Goal: Task Accomplishment & Management: Use online tool/utility

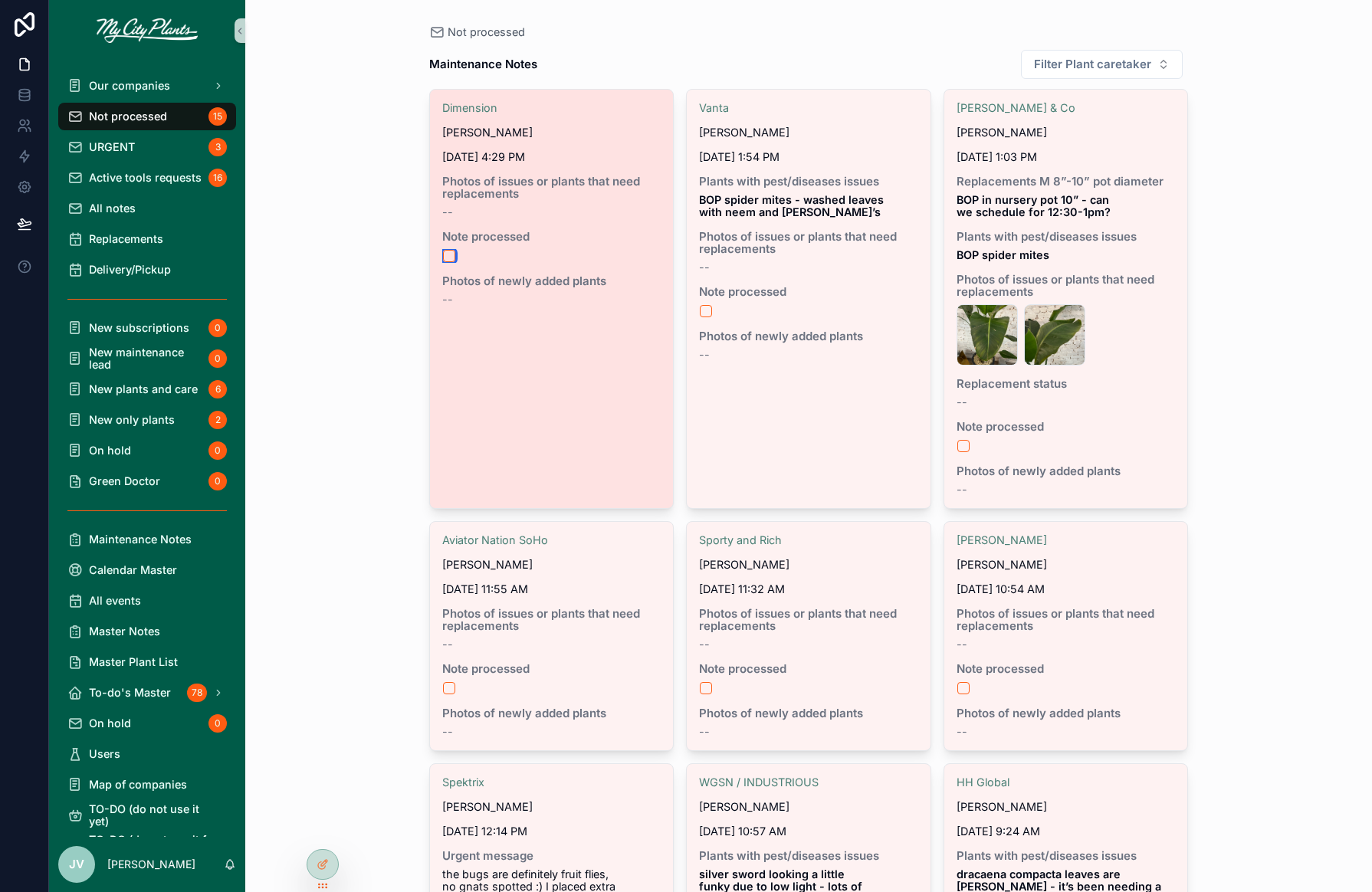
click at [449, 256] on button "scrollable content" at bounding box center [449, 256] width 13 height 13
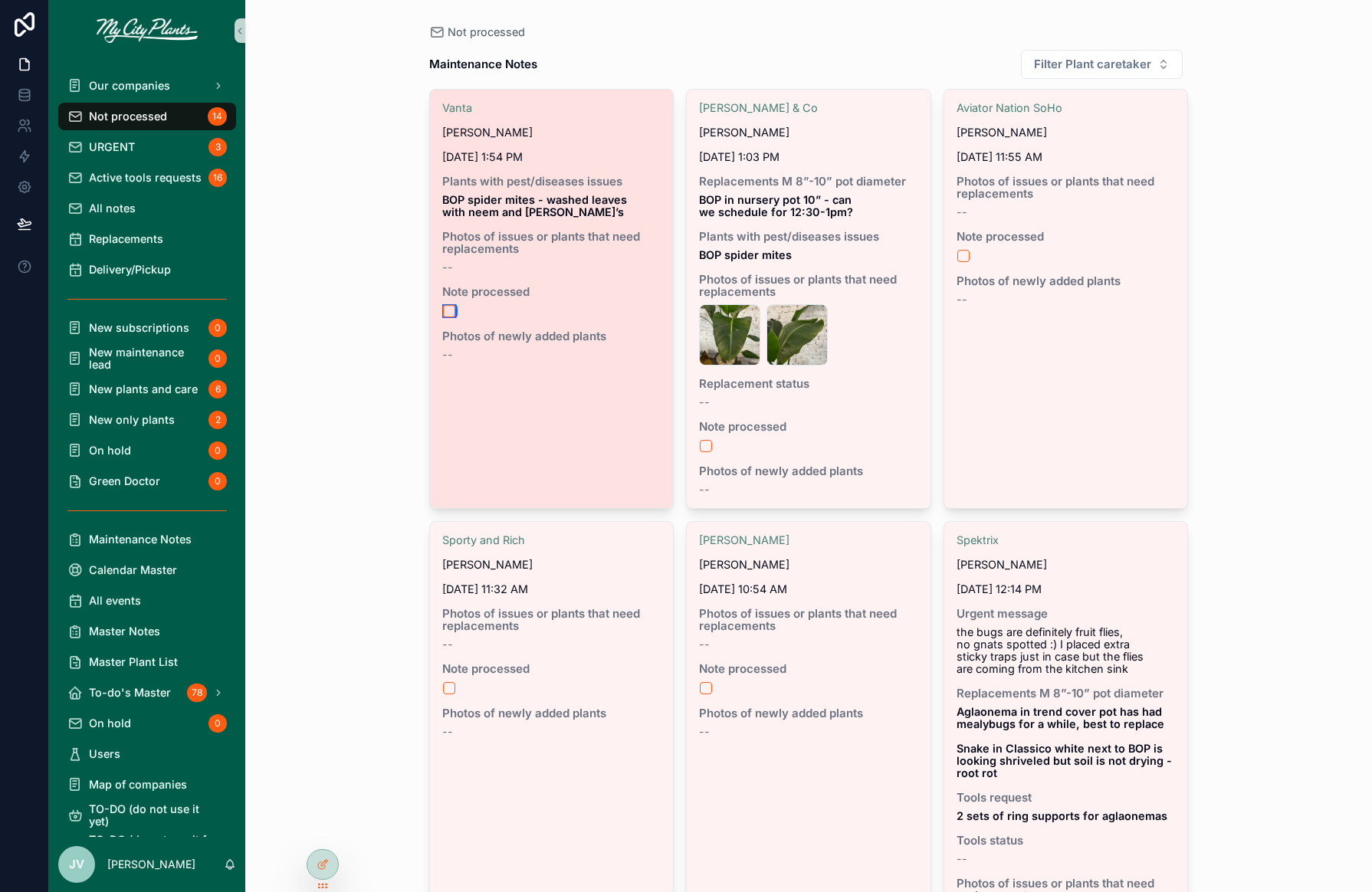
click at [450, 311] on button "scrollable content" at bounding box center [449, 311] width 13 height 13
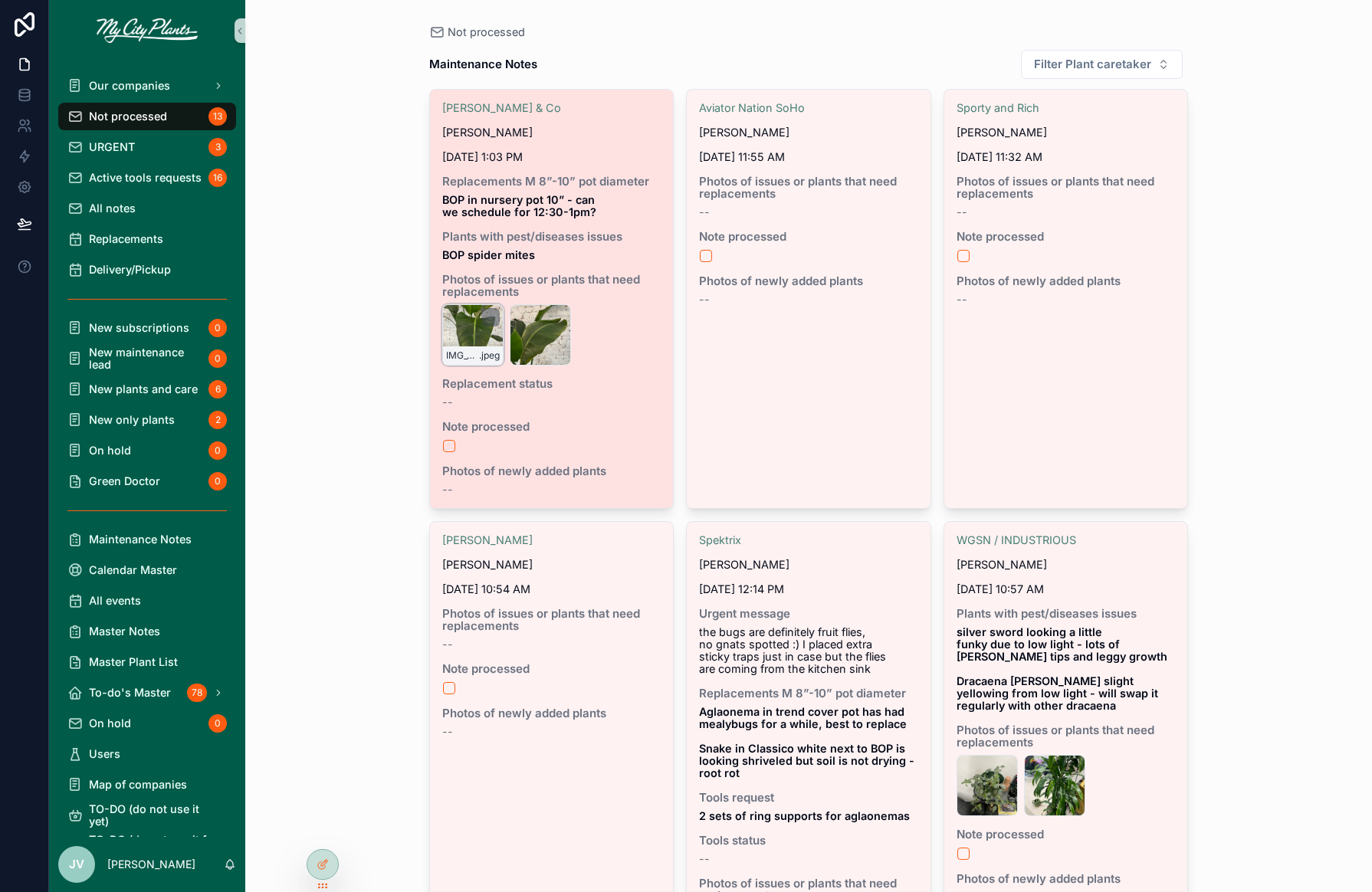
click at [477, 328] on div "IMG_9063 .jpeg" at bounding box center [473, 334] width 61 height 61
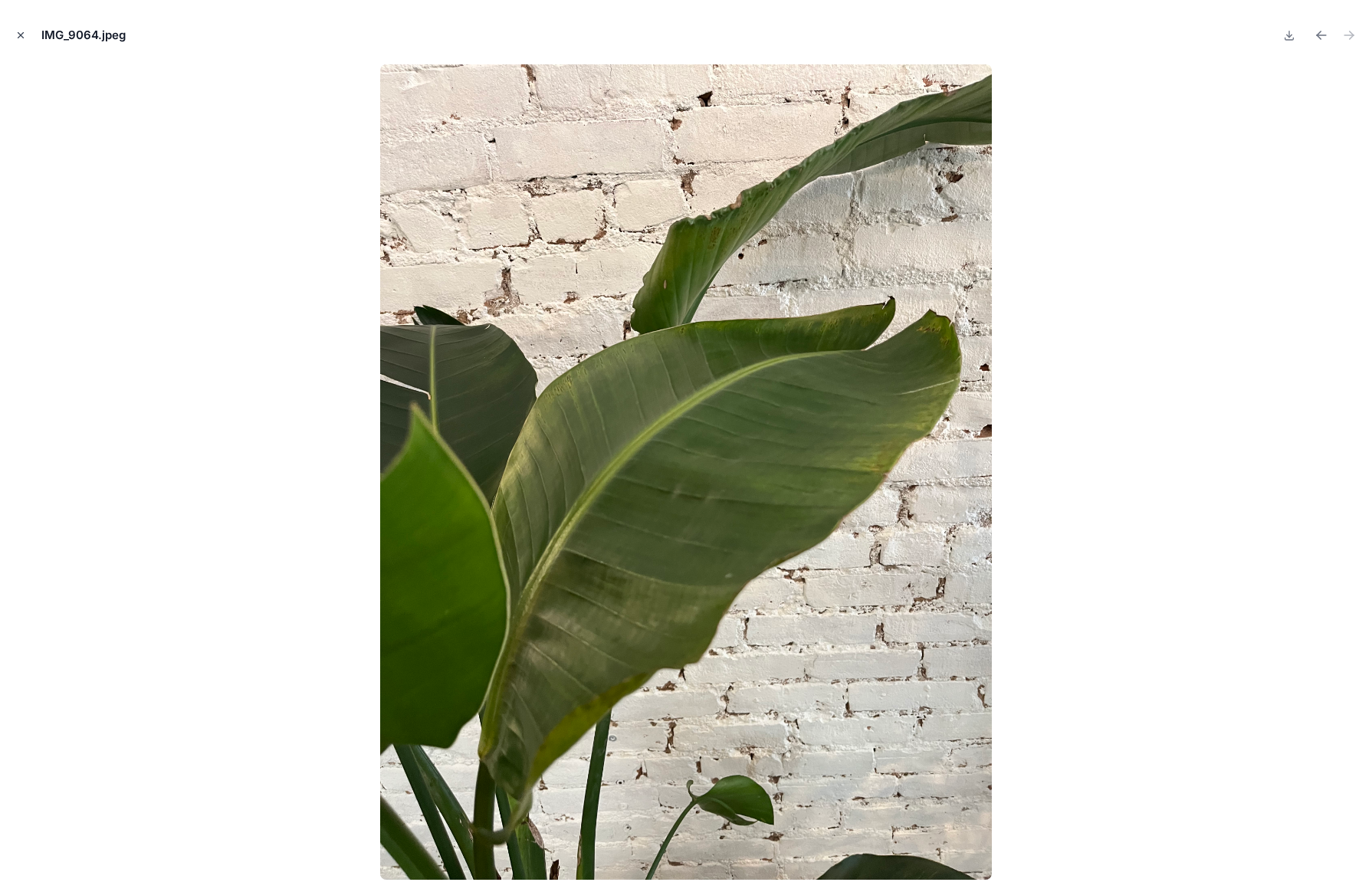
click at [21, 35] on icon "Close modal" at bounding box center [20, 35] width 11 height 11
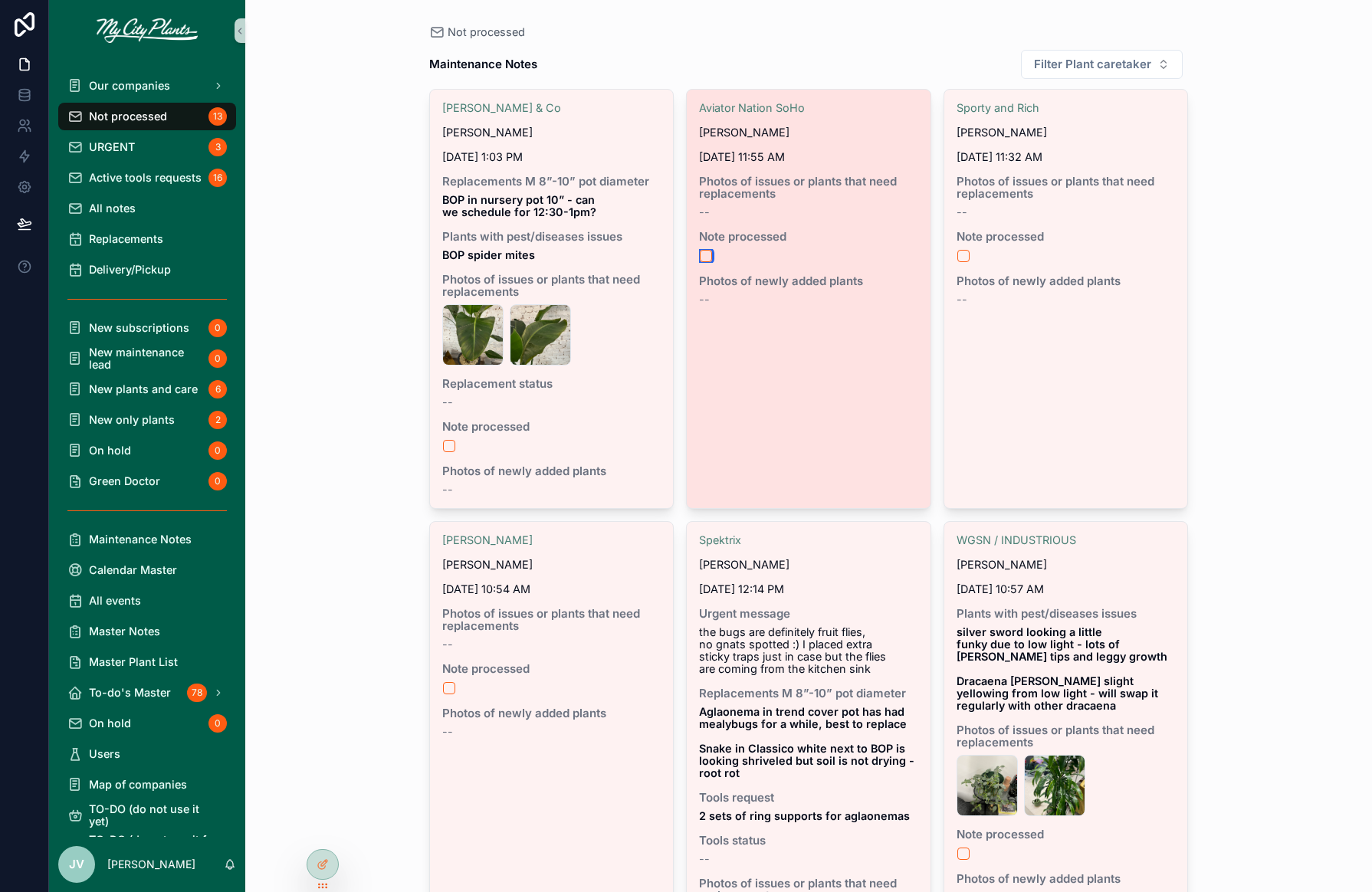
click at [708, 251] on button "scrollable content" at bounding box center [705, 256] width 13 height 13
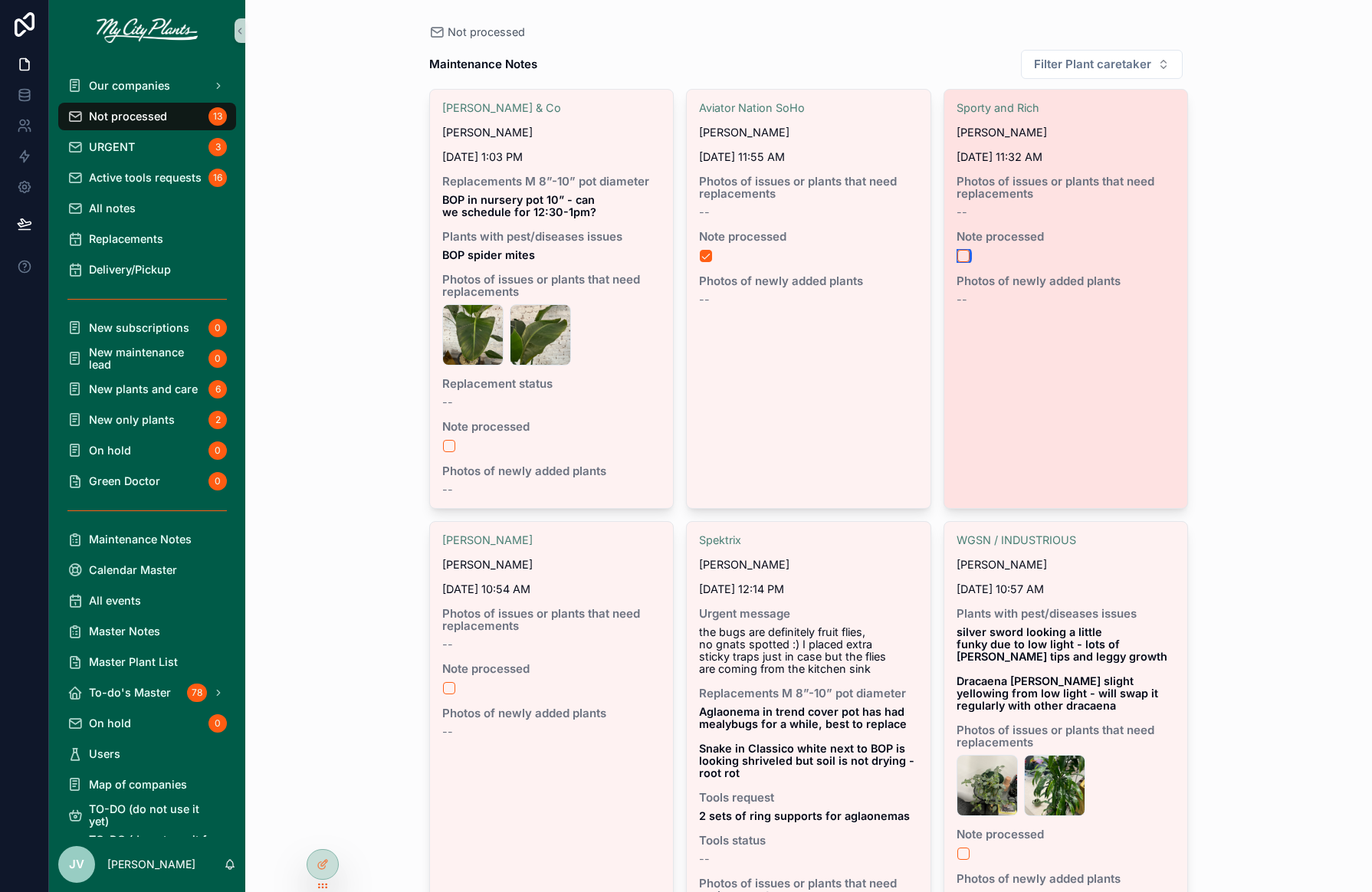
click at [965, 252] on button "scrollable content" at bounding box center [963, 256] width 13 height 13
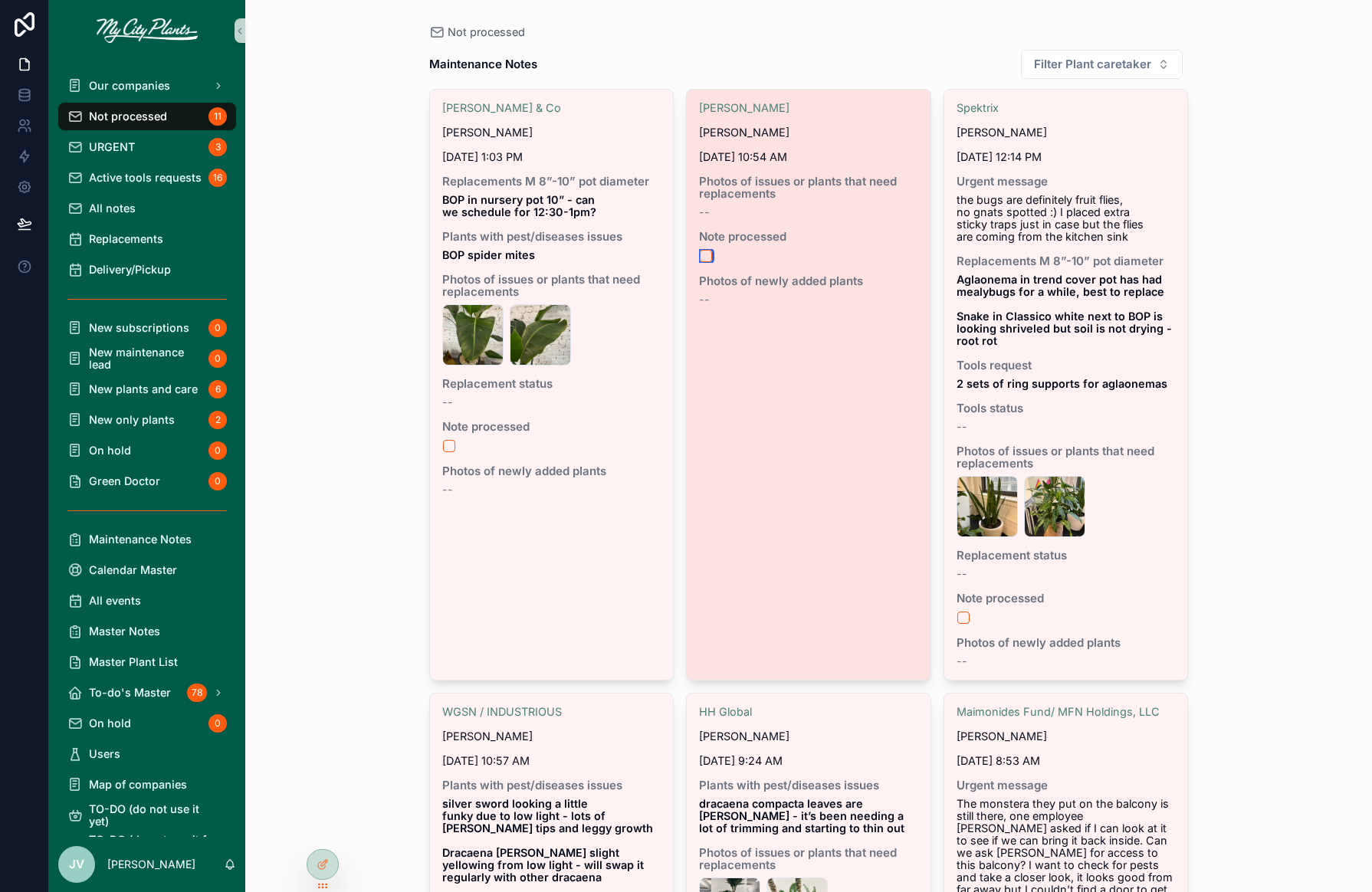
click at [709, 255] on button "scrollable content" at bounding box center [705, 256] width 13 height 13
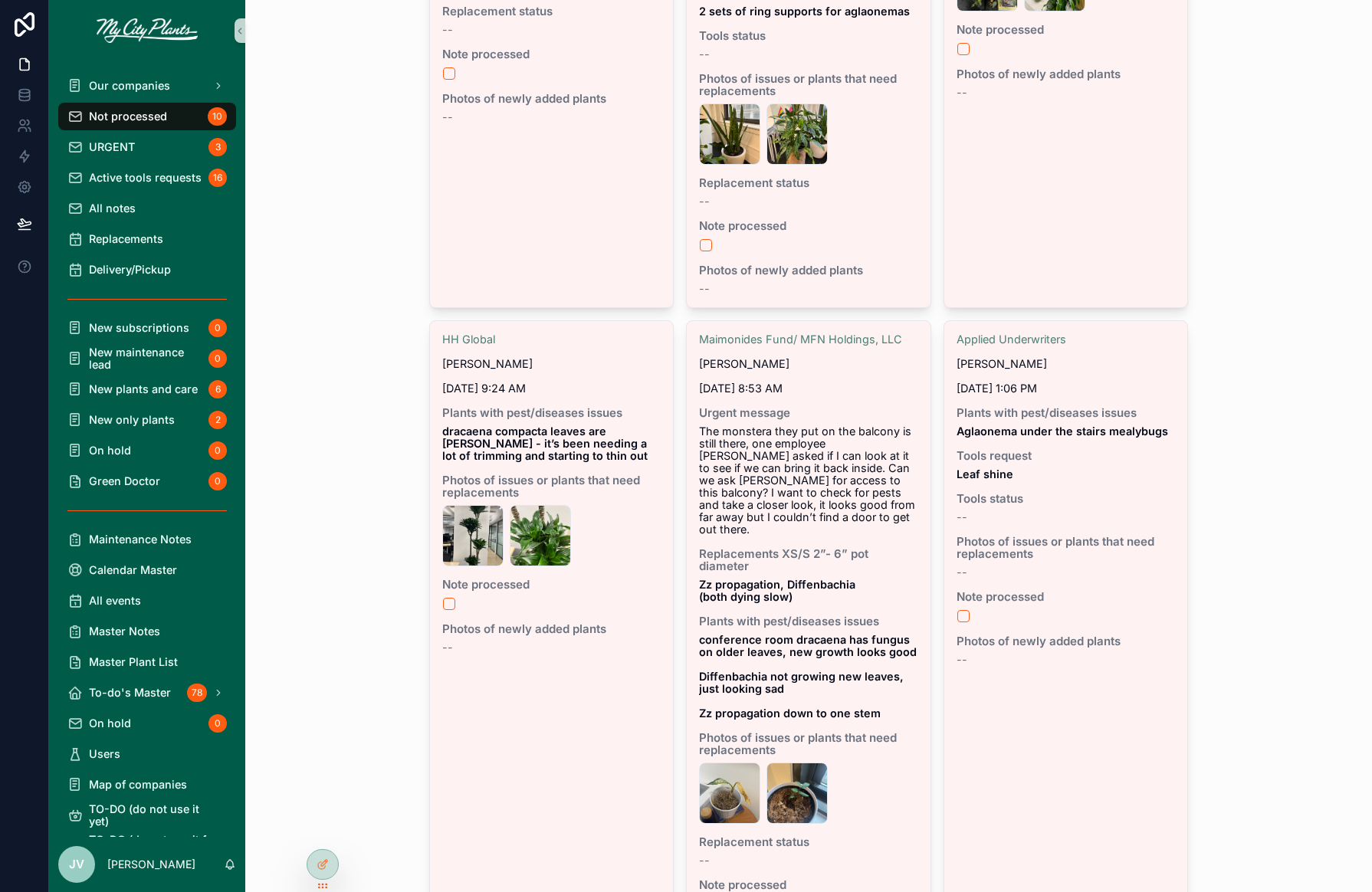
scroll to position [385, 0]
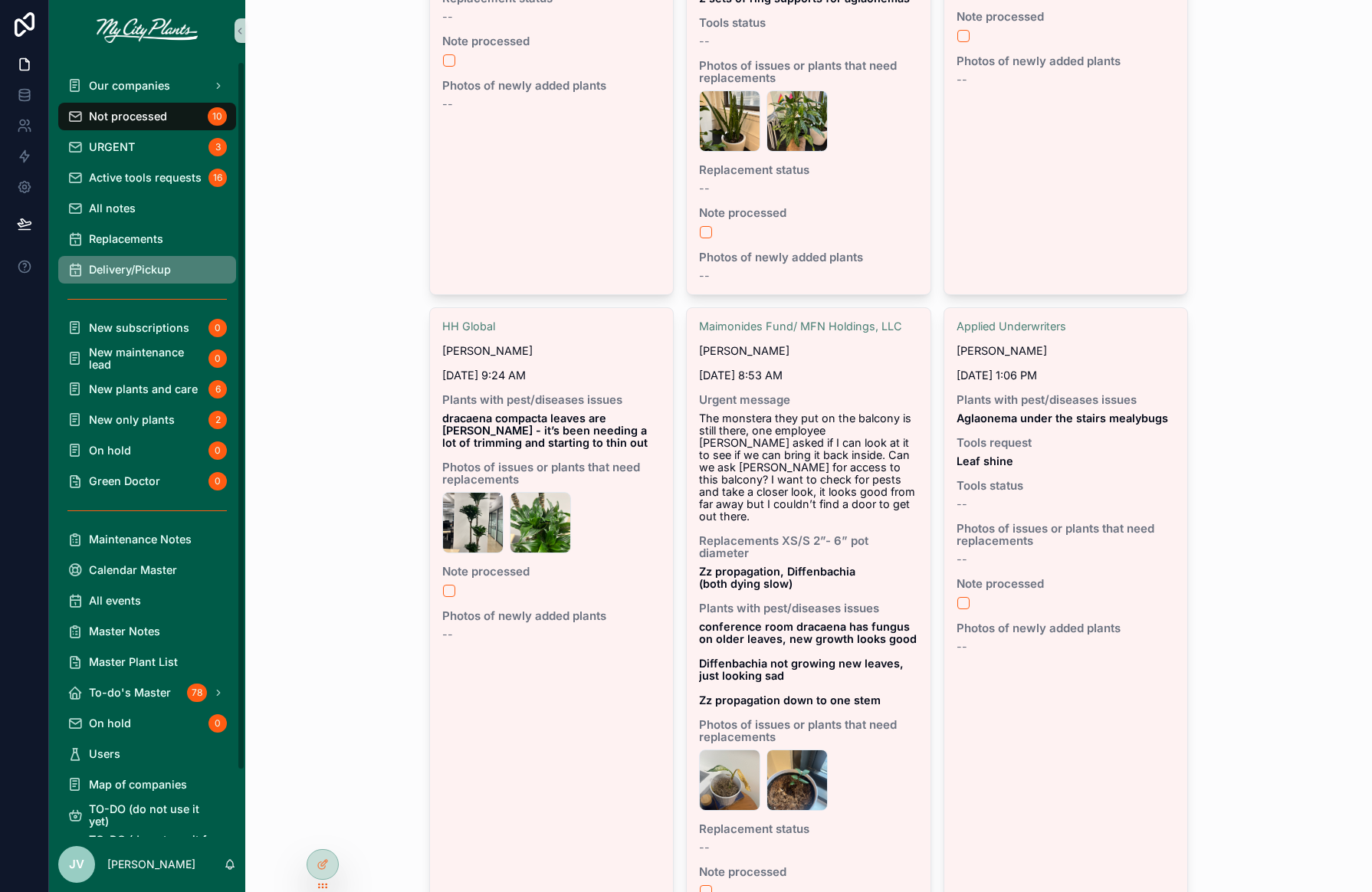
click at [168, 258] on div "Delivery/Pickup" at bounding box center [147, 269] width 160 height 24
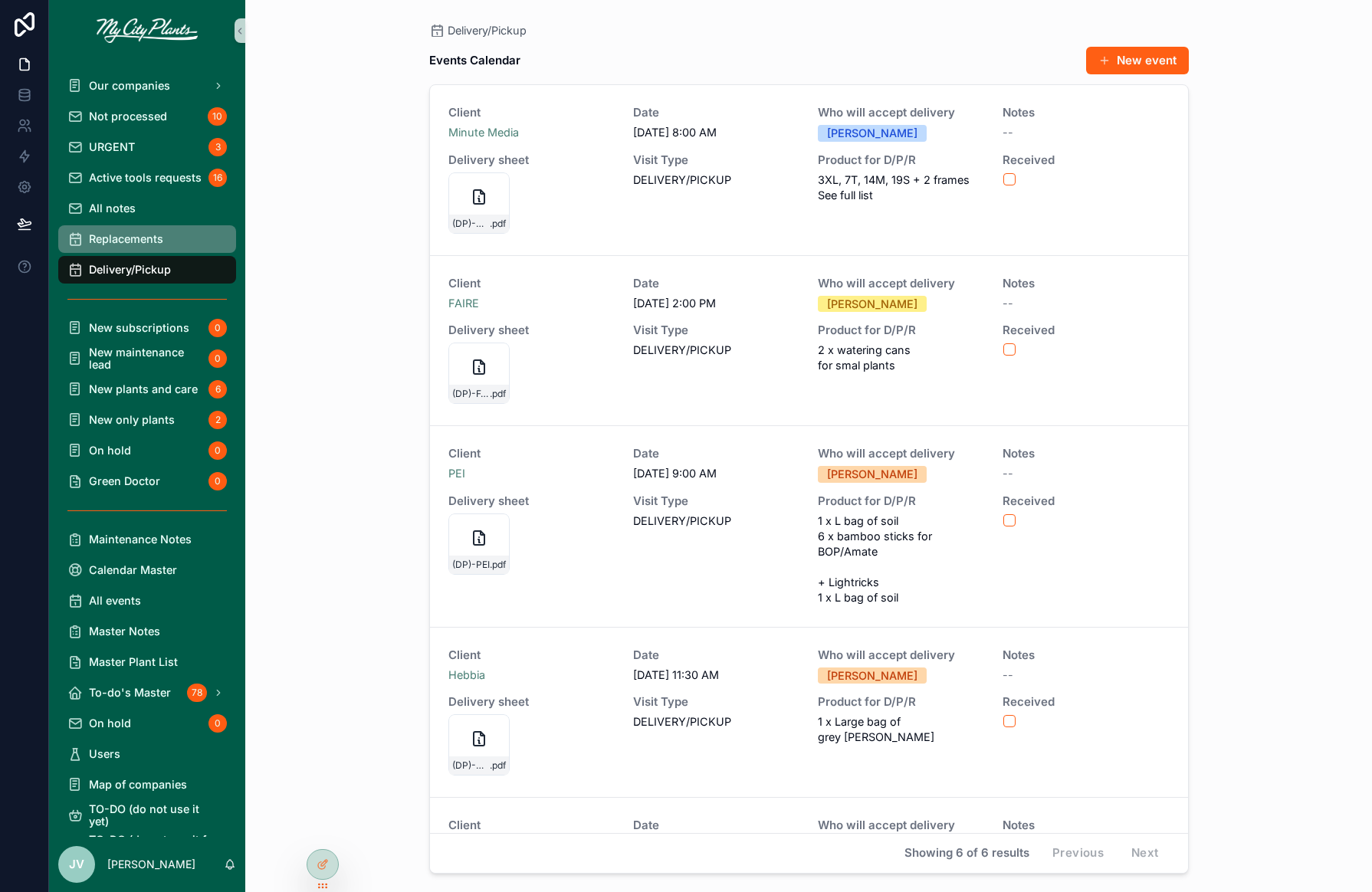
click at [147, 234] on span "Replacements" at bounding box center [126, 239] width 75 height 13
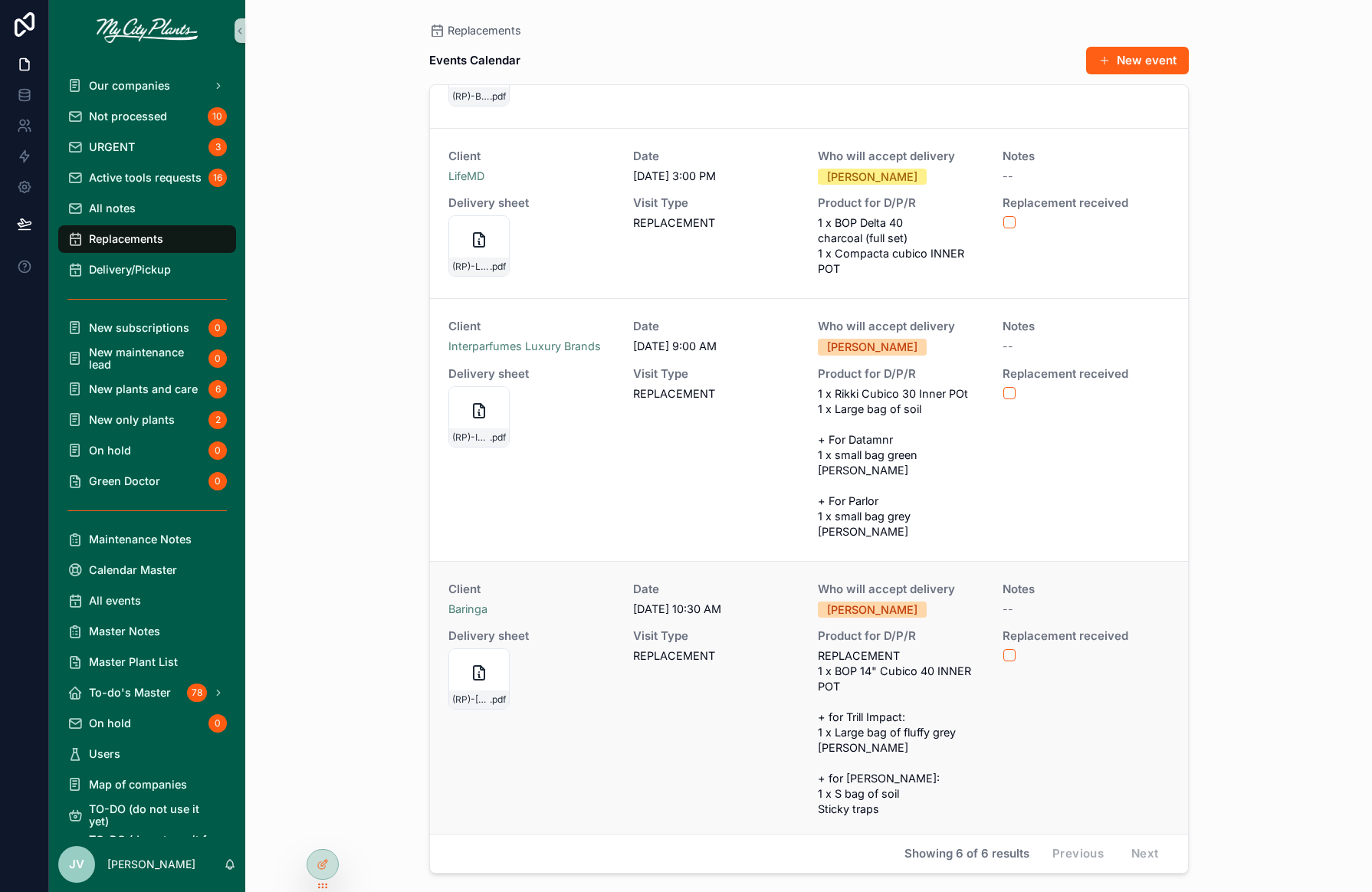
scroll to position [128, 0]
